Goal: Transaction & Acquisition: Purchase product/service

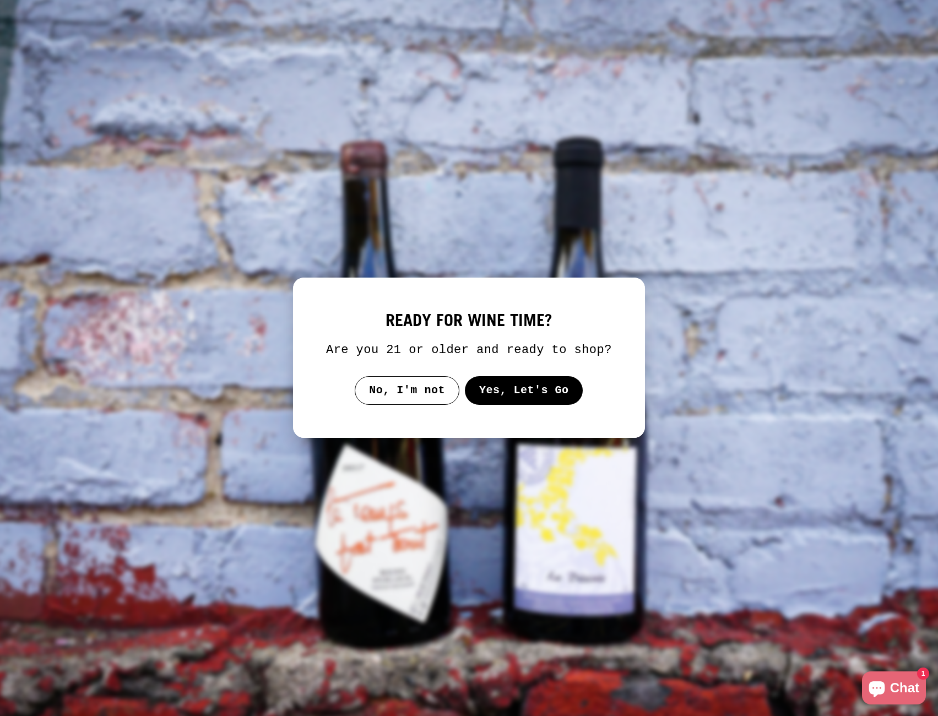
click at [518, 391] on button "Yes, Let's Go" at bounding box center [524, 390] width 118 height 29
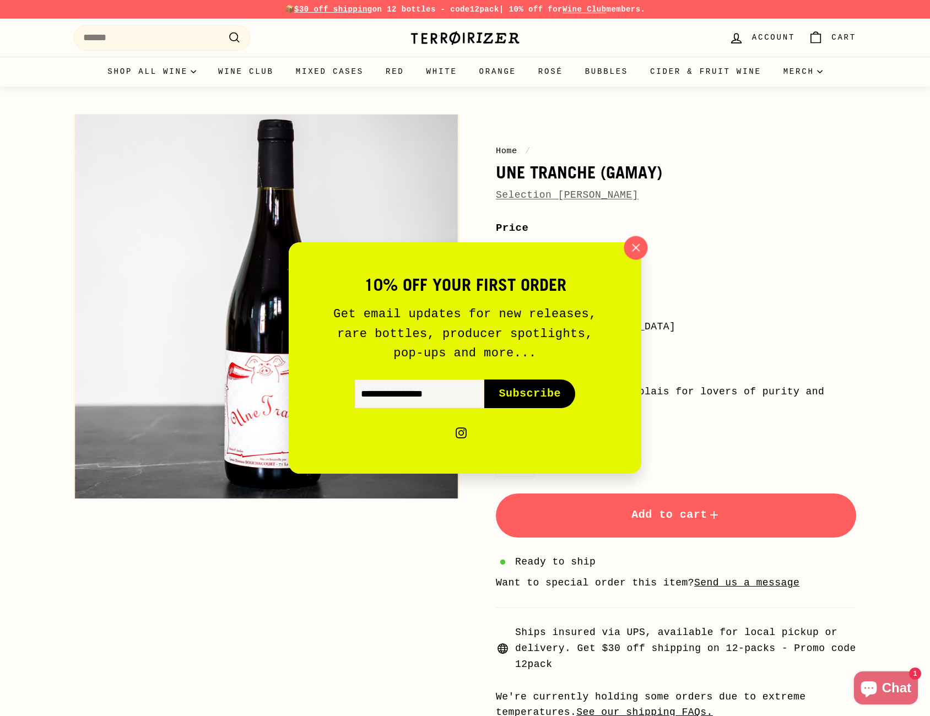
click at [643, 242] on icon "button" at bounding box center [635, 248] width 17 height 17
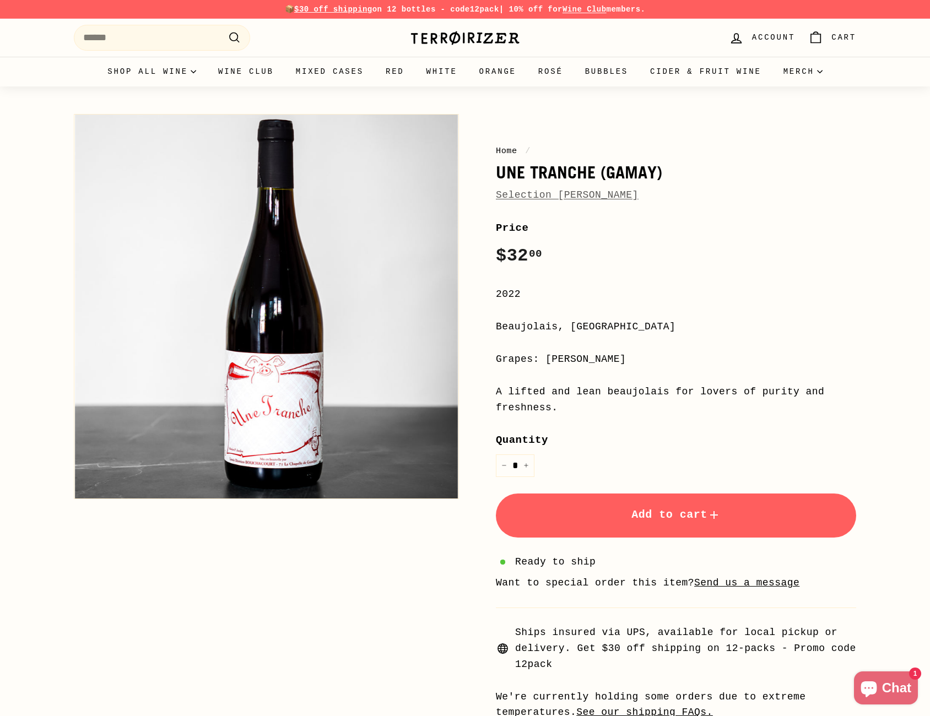
click at [550, 198] on link "Selection [PERSON_NAME]" at bounding box center [567, 195] width 143 height 11
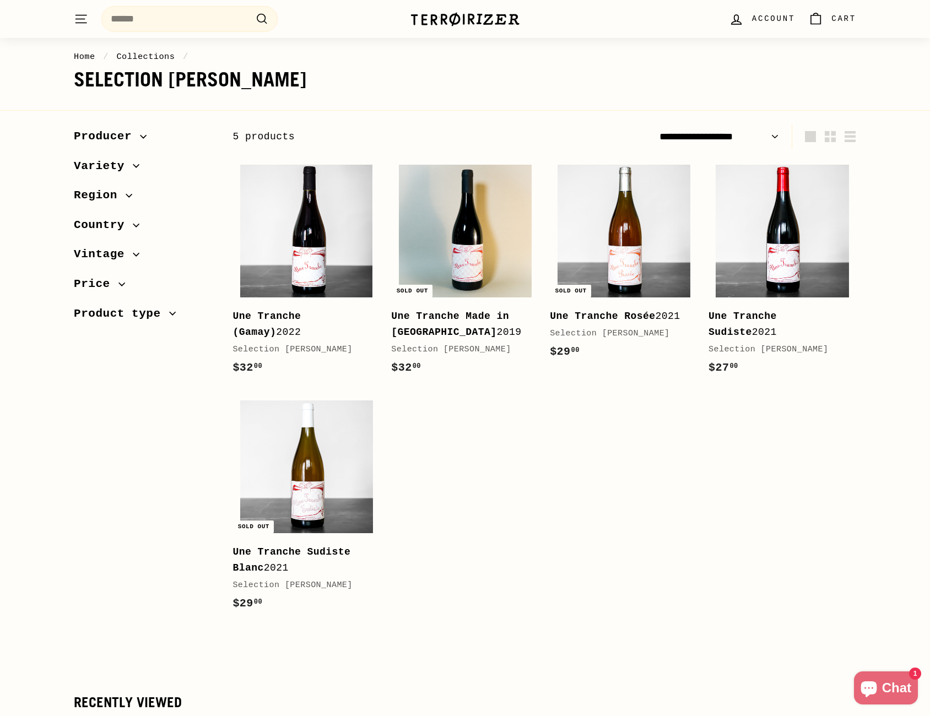
scroll to position [110, 0]
